Goal: Transaction & Acquisition: Obtain resource

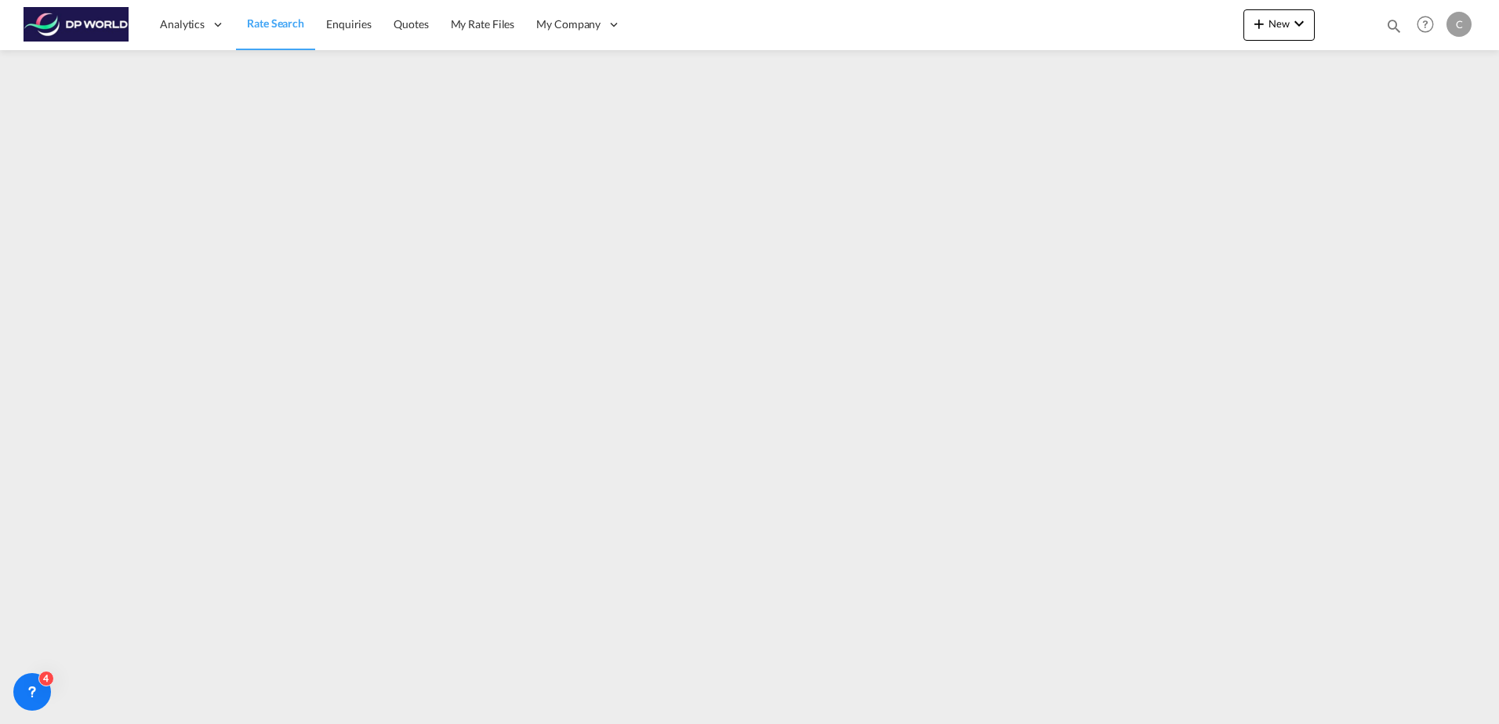
click at [266, 34] on link "Rate Search" at bounding box center [275, 24] width 79 height 51
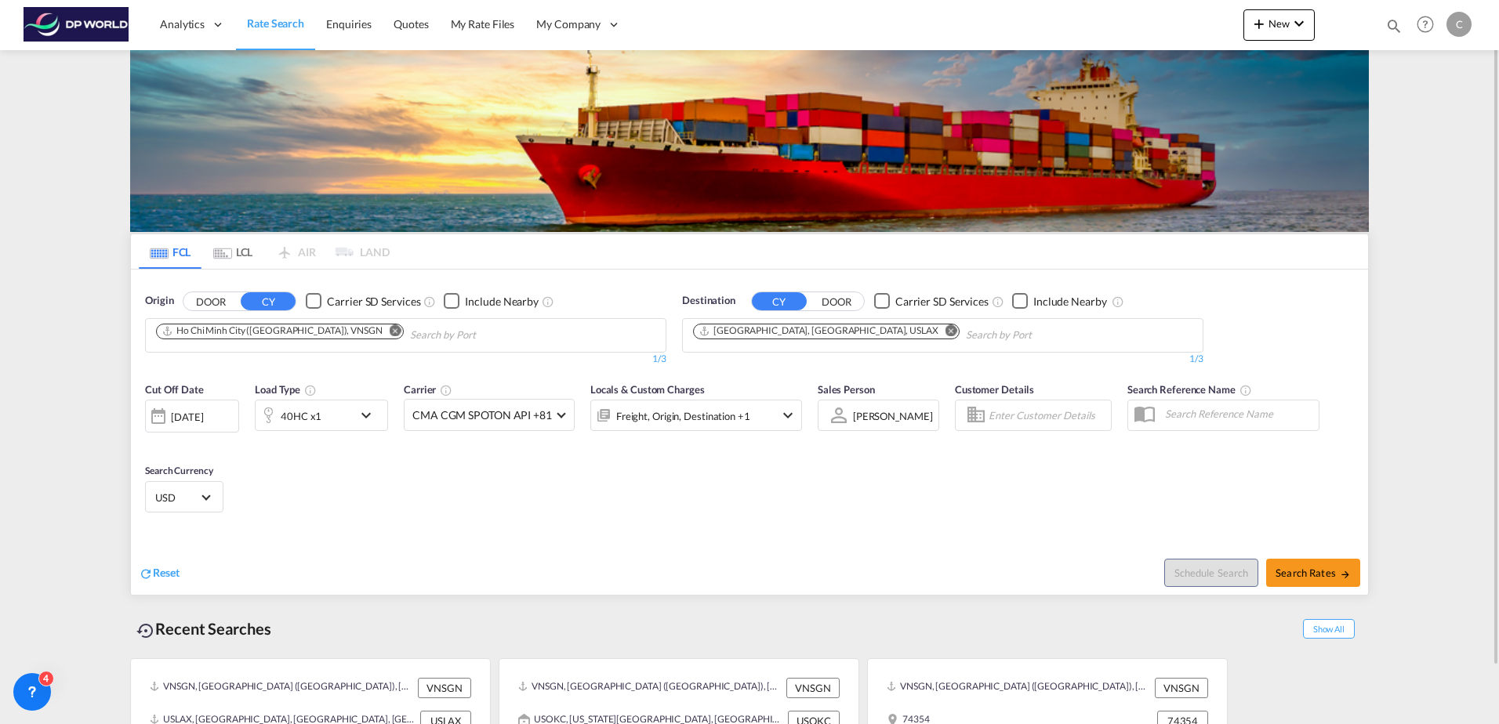
click at [935, 335] on button "Remove" at bounding box center [947, 333] width 24 height 16
click at [819, 335] on input "Chips input." at bounding box center [767, 335] width 149 height 25
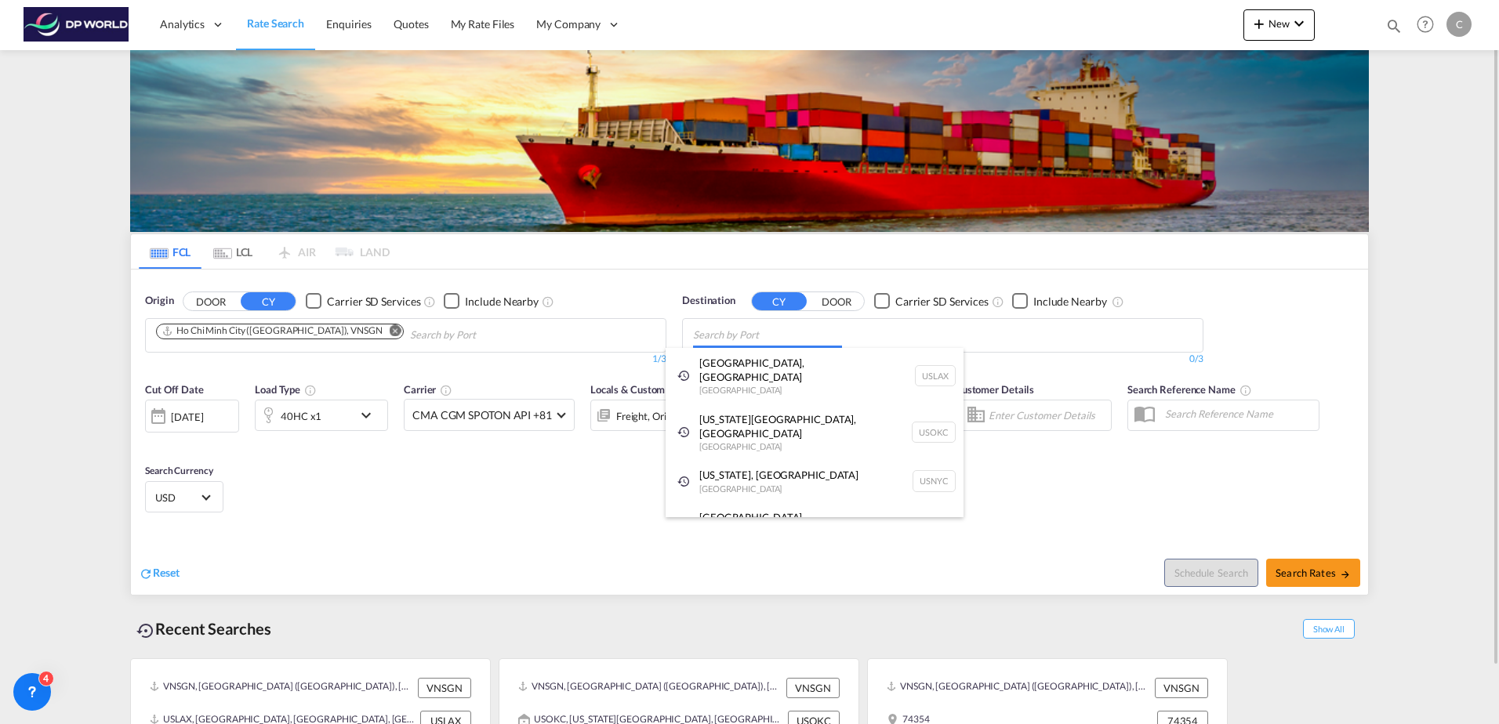
click at [765, 339] on body "Analytics Dashboard Rate Search Enquiries Quotes My Rate Files My Company" at bounding box center [749, 362] width 1499 height 724
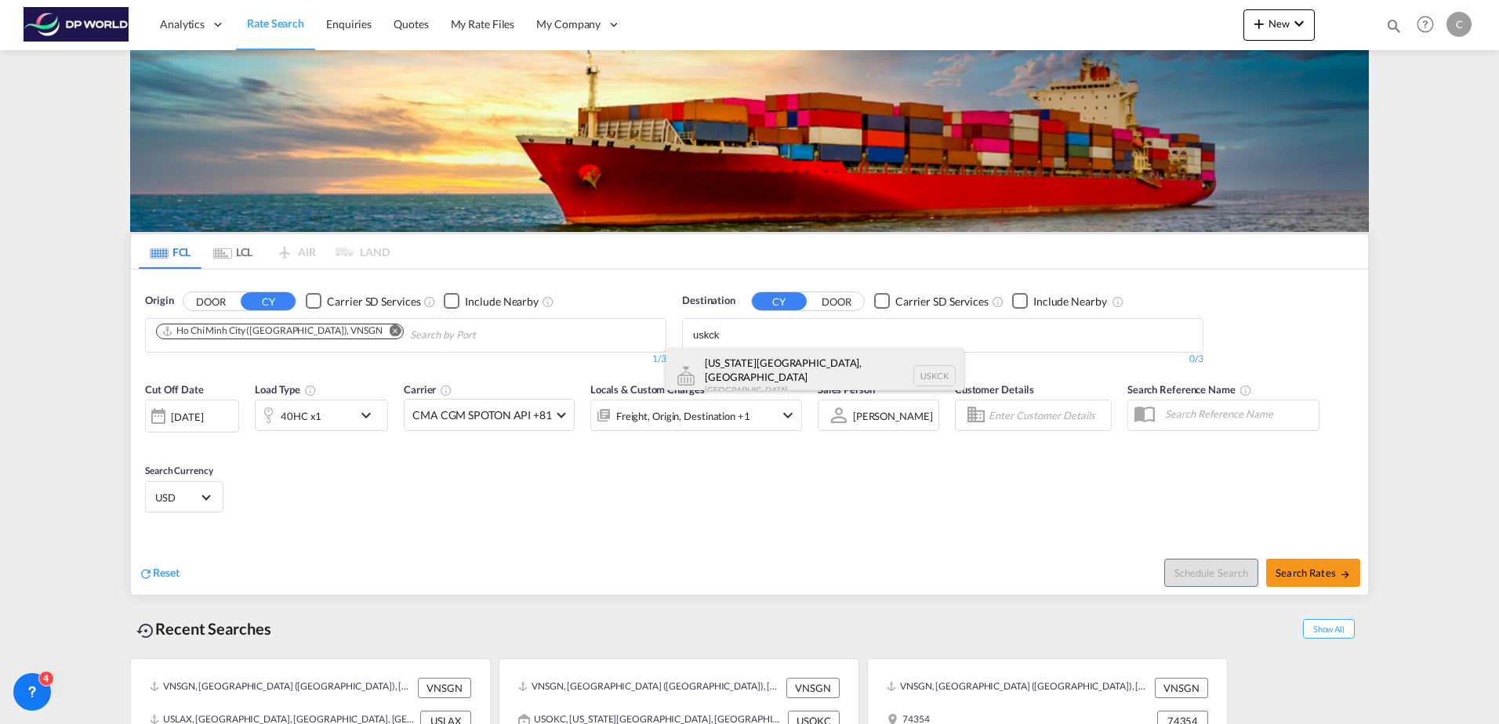
type input "uskck"
click at [764, 366] on div "[US_STATE][GEOGRAPHIC_DATA], [GEOGRAPHIC_DATA] [GEOGRAPHIC_DATA] USKCK" at bounding box center [815, 376] width 298 height 56
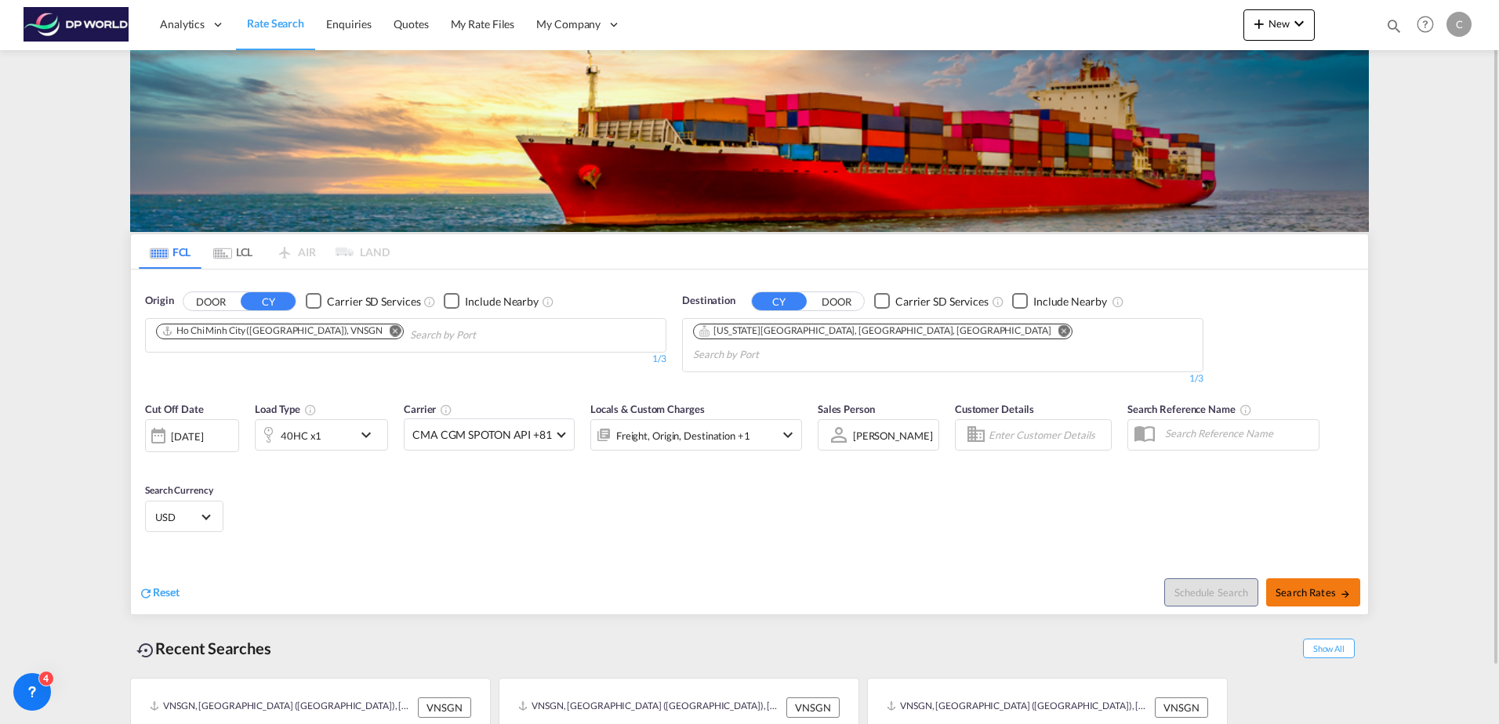
click at [1325, 586] on span "Search Rates" at bounding box center [1312, 592] width 75 height 13
type input "VNSGN to USKCK / [DATE]"
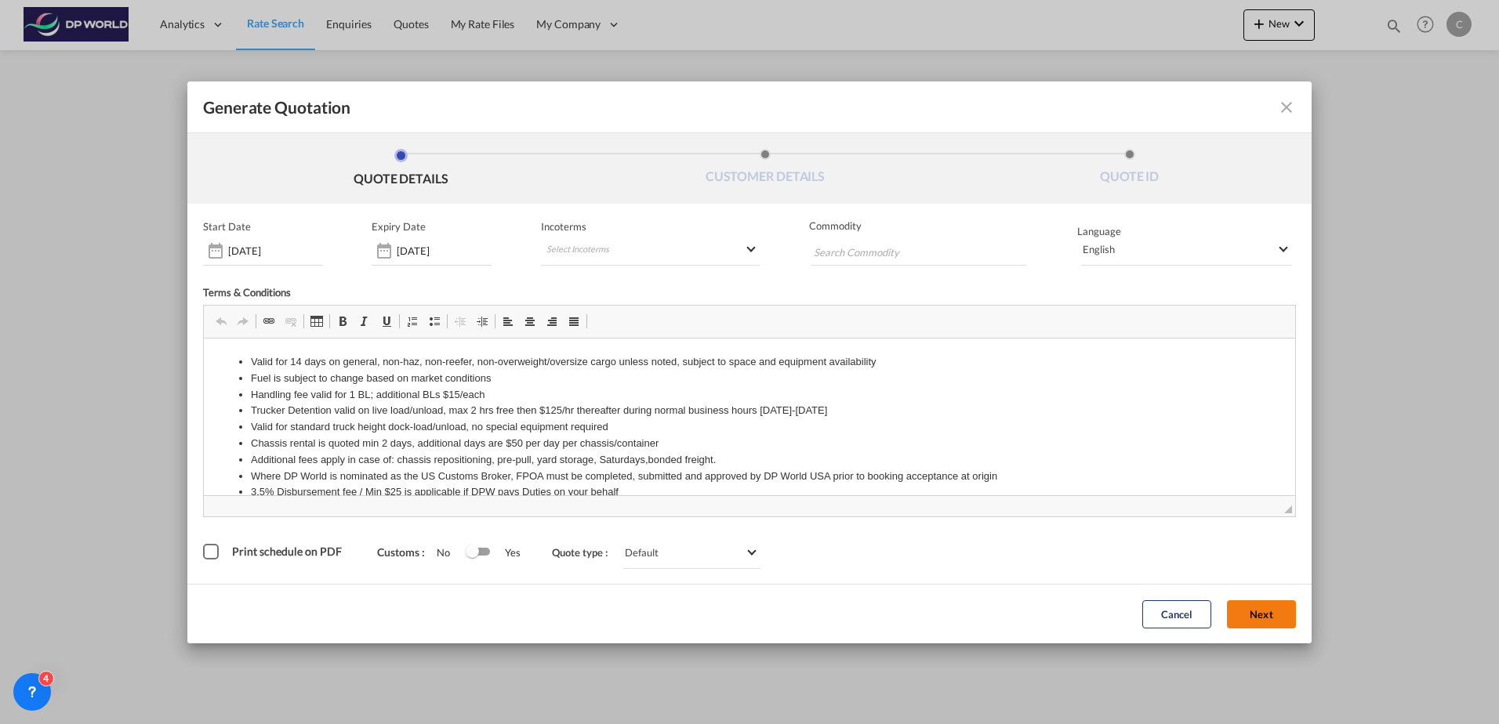
click at [1254, 622] on button "Next" at bounding box center [1261, 614] width 69 height 28
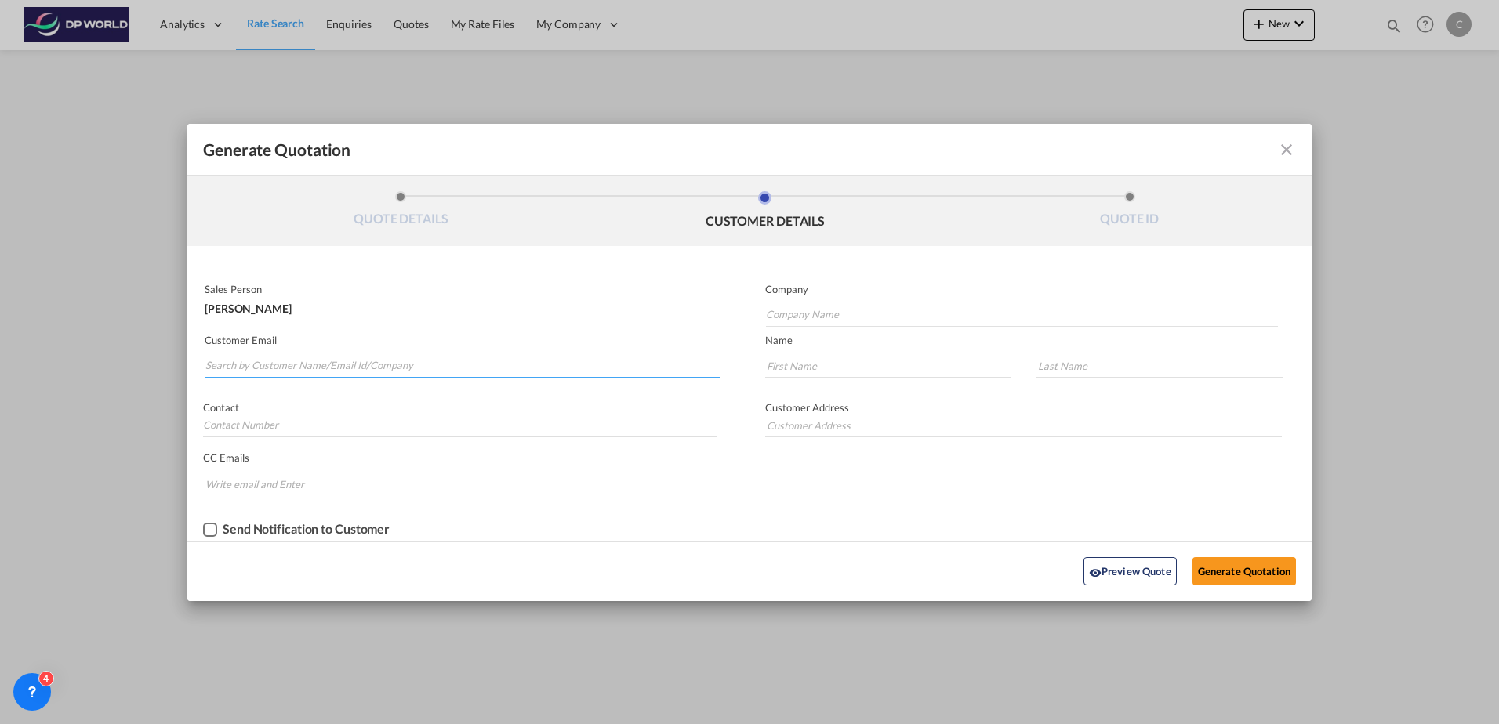
click at [336, 366] on input "Search by Customer Name/Email Id/Company" at bounding box center [462, 366] width 515 height 24
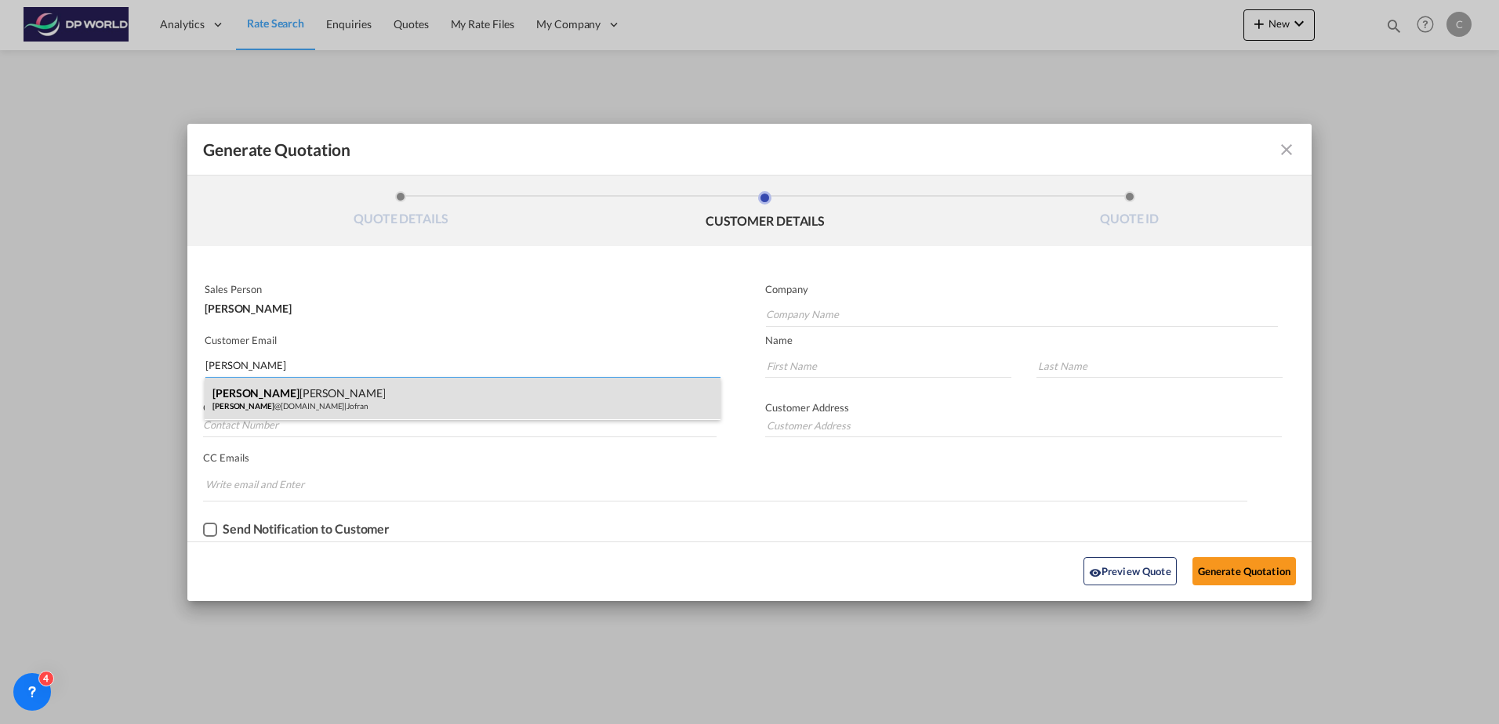
type input "[PERSON_NAME]"
click at [350, 397] on div "[PERSON_NAME] [PERSON_NAME] @[DOMAIN_NAME] | [PERSON_NAME]" at bounding box center [463, 399] width 516 height 42
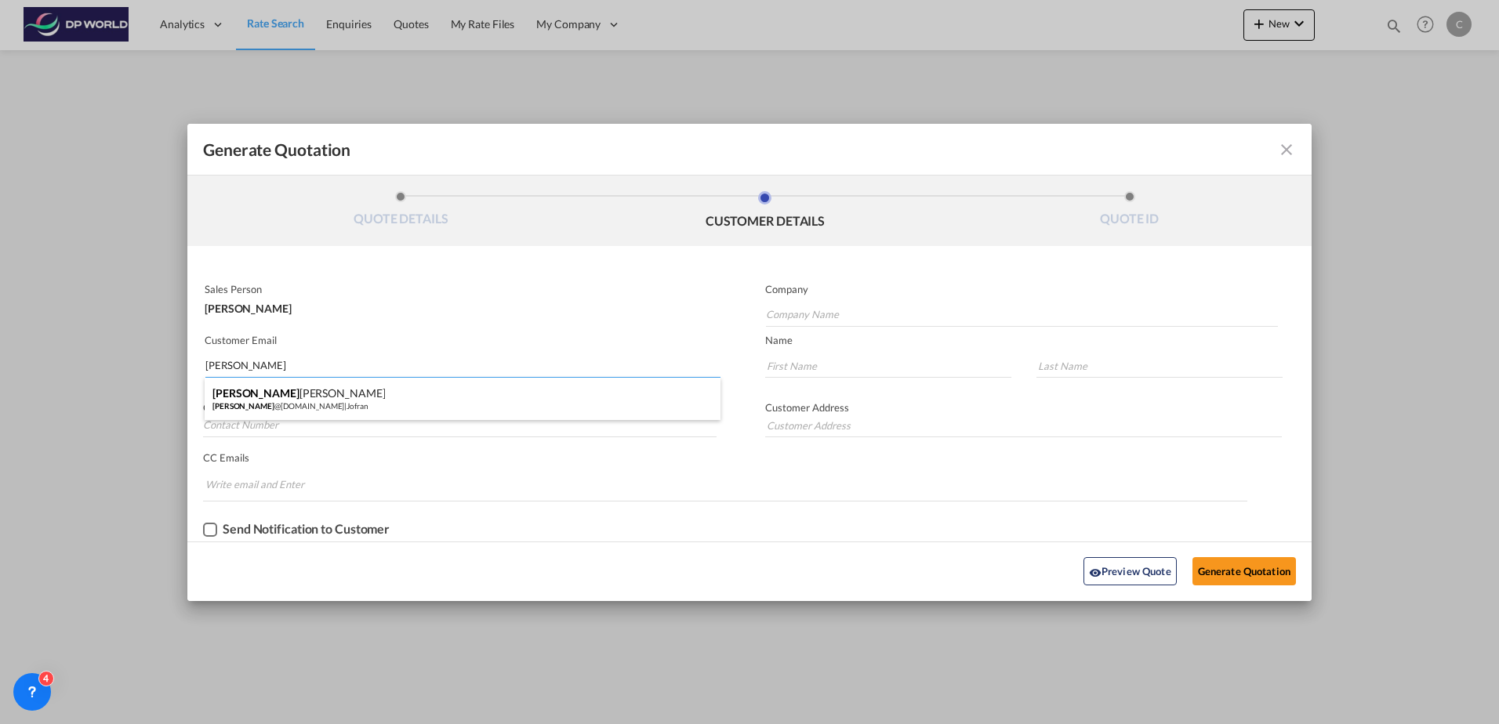
type input "Jofran"
type input "[PERSON_NAME][EMAIL_ADDRESS][DOMAIN_NAME]"
type input "[PERSON_NAME]"
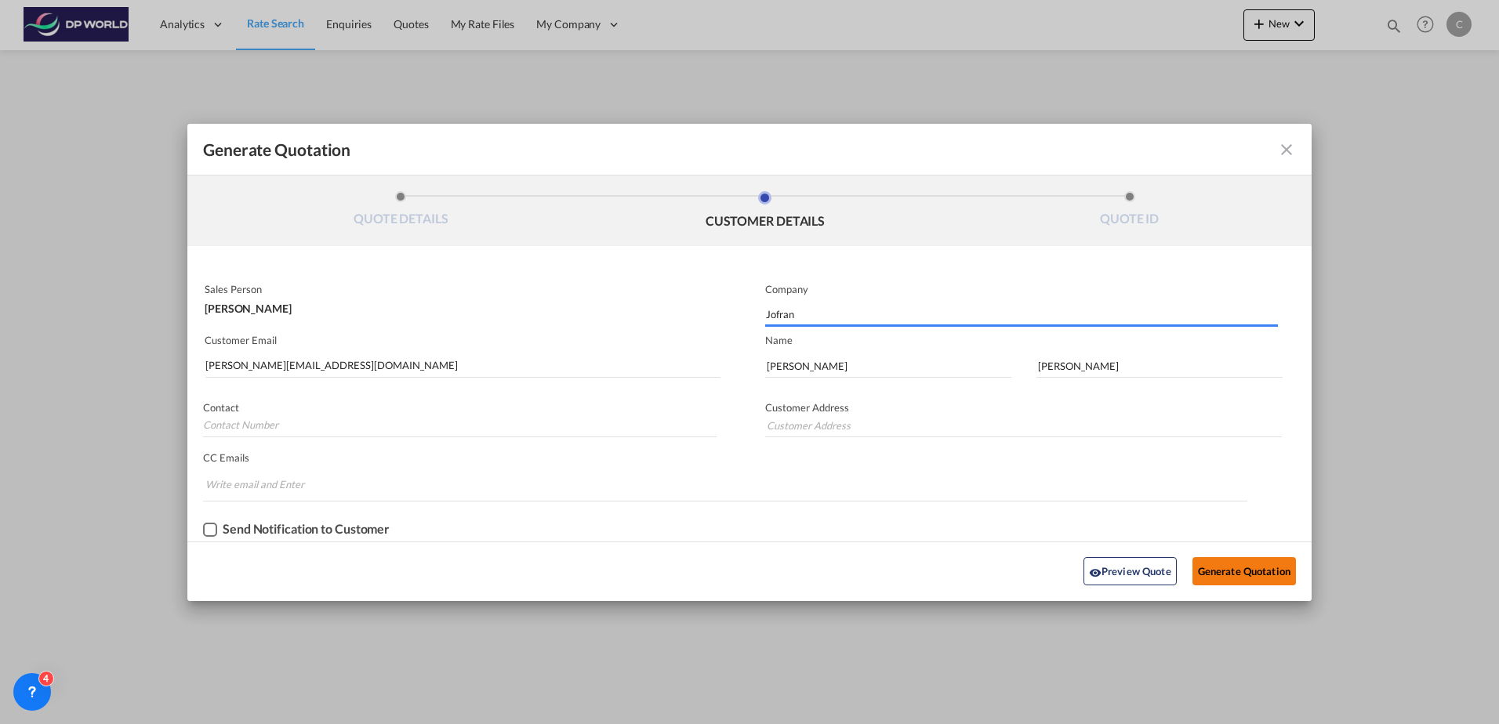
click at [1232, 577] on button "Generate Quotation" at bounding box center [1243, 571] width 103 height 28
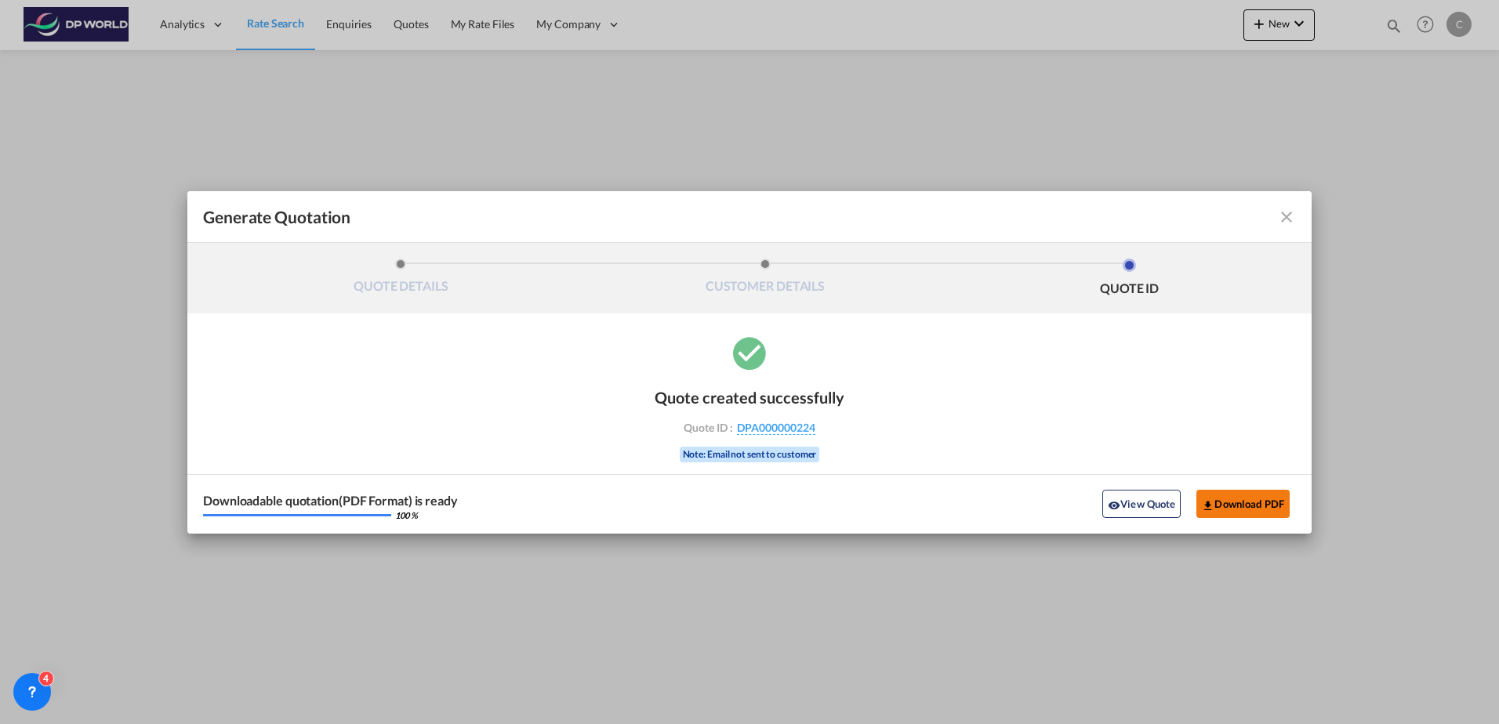
click at [1239, 503] on button "Download PDF" at bounding box center [1242, 504] width 93 height 28
